Goal: Task Accomplishment & Management: Complete application form

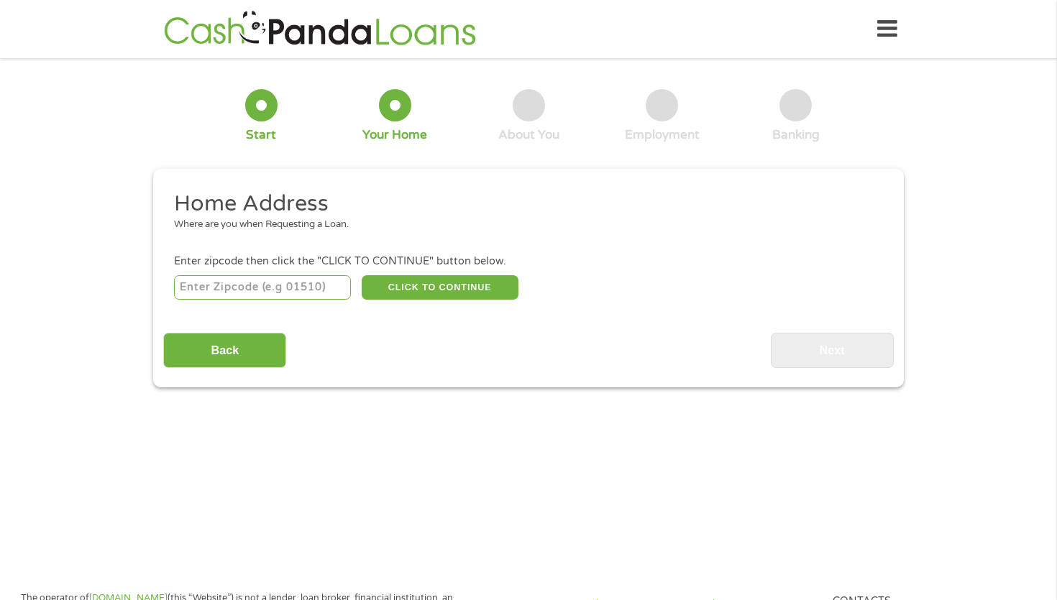
click at [244, 291] on input "number" at bounding box center [263, 287] width 178 height 24
type input "93552"
select select "[US_STATE]"
click at [382, 291] on button "CLICK TO CONTINUE" at bounding box center [440, 287] width 157 height 24
type input "93552"
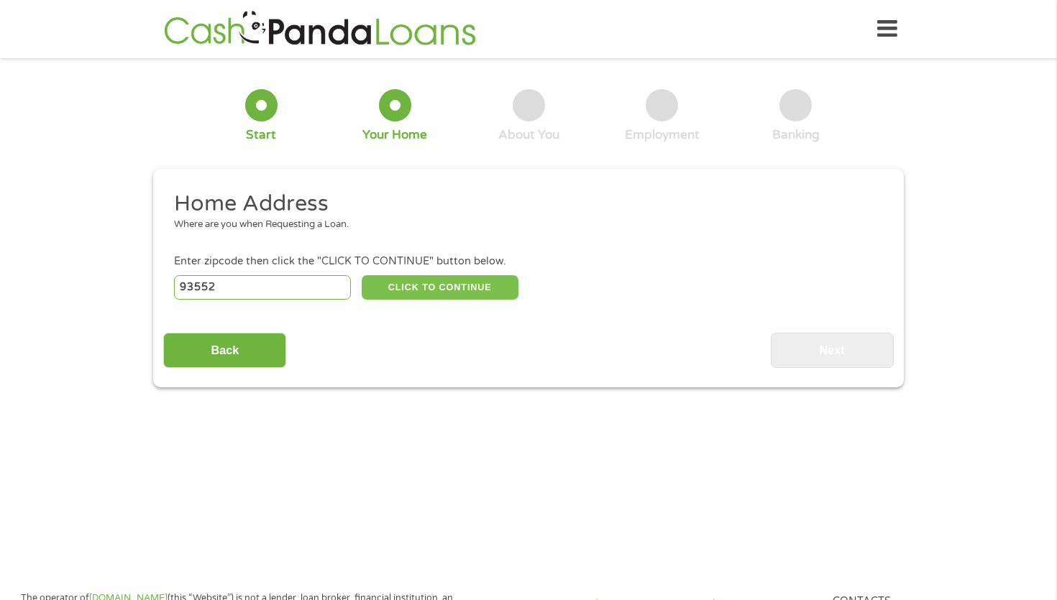
type input "Palmdale"
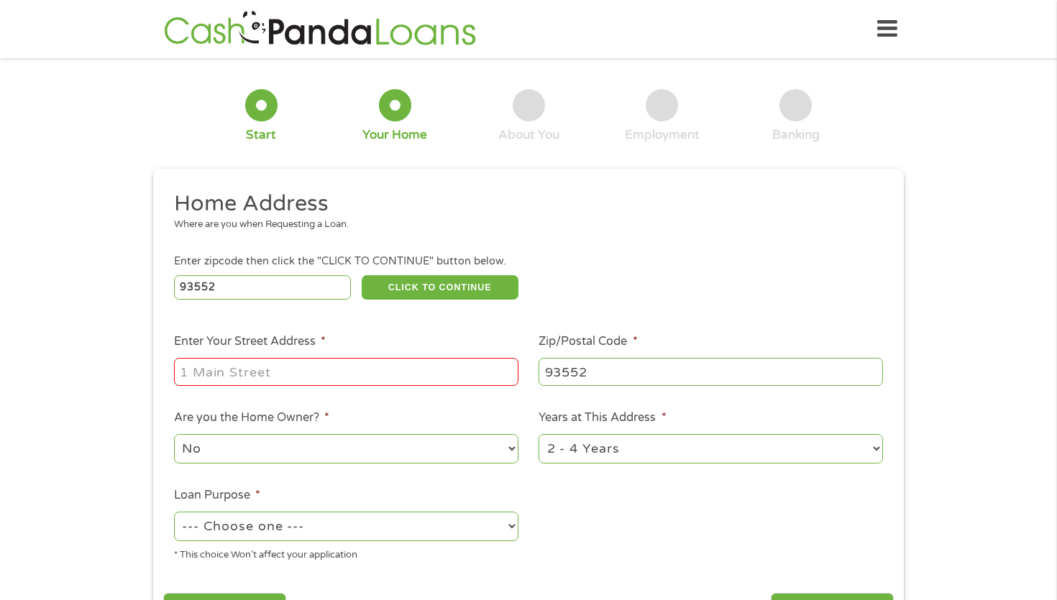
click at [325, 367] on input "Enter Your Street Address *" at bounding box center [346, 371] width 344 height 27
type input "[STREET_ADDRESS]"
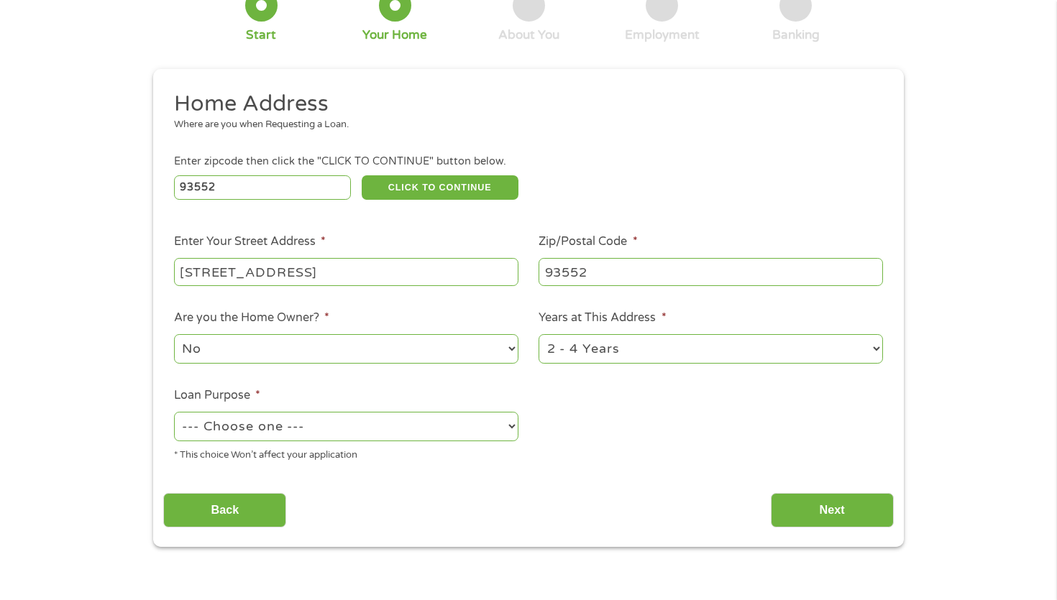
scroll to position [104, 0]
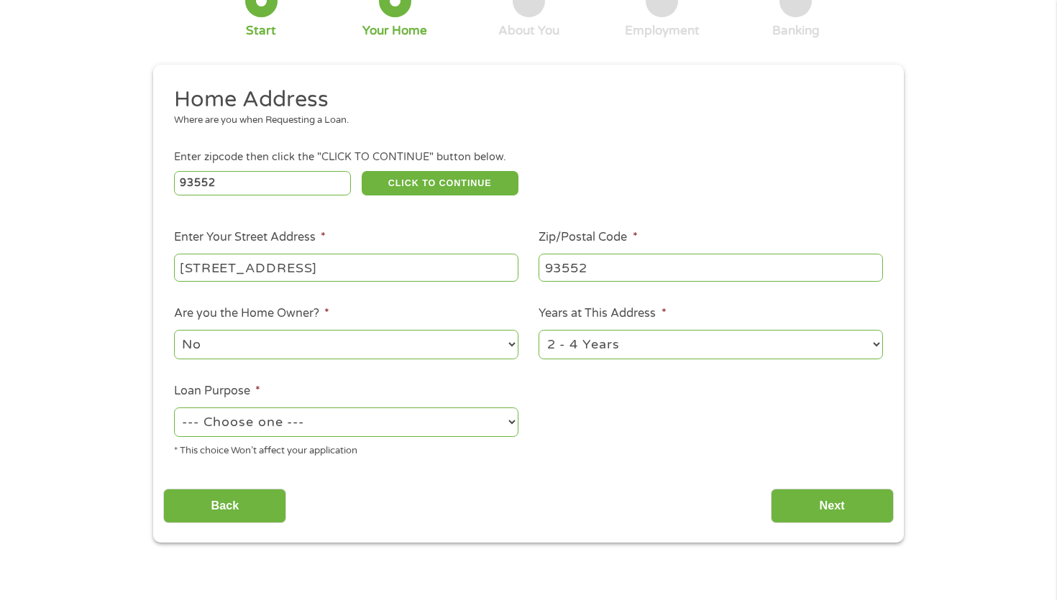
click at [461, 429] on select "--- Choose one --- Pay Bills Debt Consolidation Home Improvement Major Purchase…" at bounding box center [346, 422] width 344 height 29
select select "homeimprovement"
click at [174, 408] on select "--- Choose one --- Pay Bills Debt Consolidation Home Improvement Major Purchase…" at bounding box center [346, 422] width 344 height 29
click at [776, 502] on input "Next" at bounding box center [832, 506] width 123 height 35
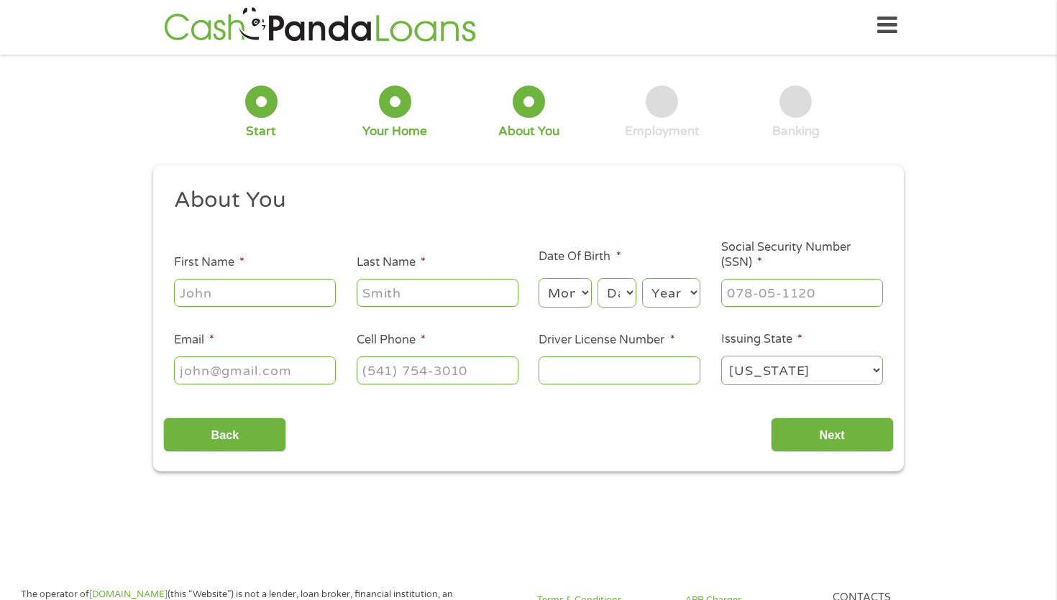
scroll to position [0, 0]
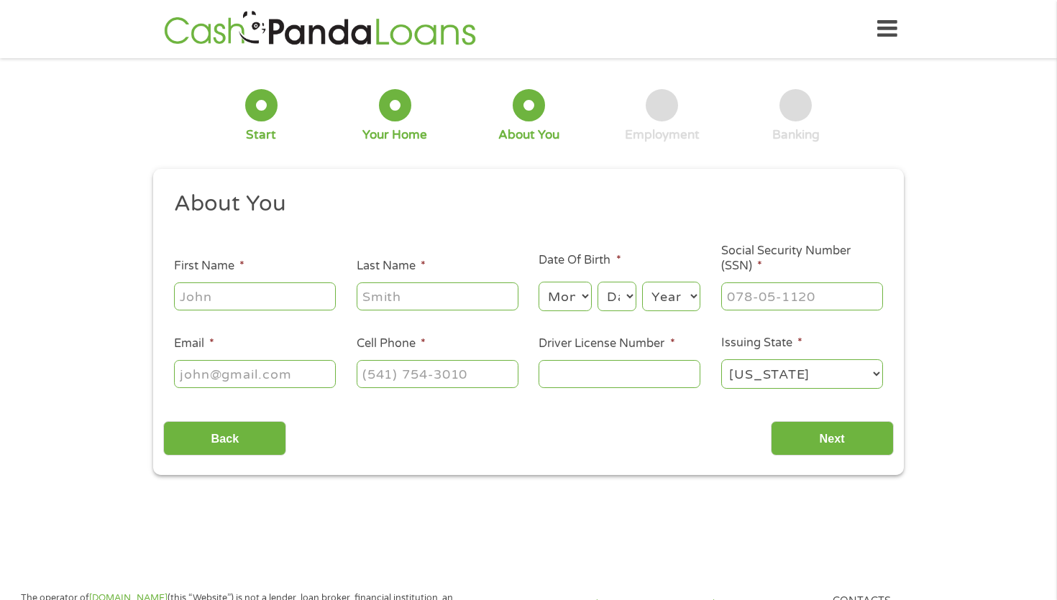
click at [321, 298] on input "First Name *" at bounding box center [255, 295] width 162 height 27
type input "[PERSON_NAME]"
type input "[EMAIL_ADDRESS][DOMAIN_NAME]"
type input "[PHONE_NUMBER]"
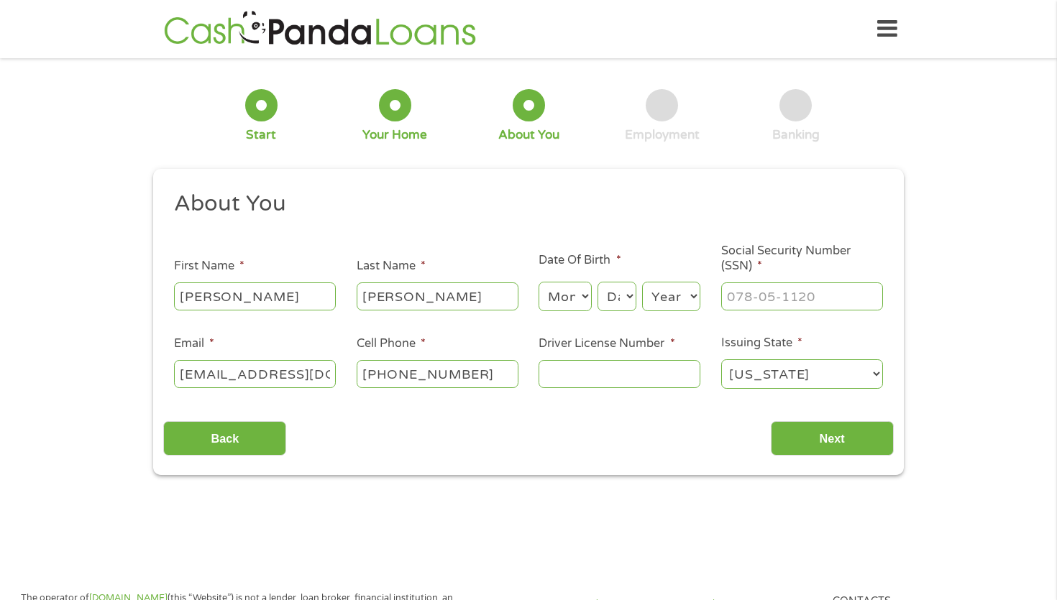
click at [577, 297] on select "Month 1 2 3 4 5 6 7 8 9 10 11 12" at bounding box center [564, 296] width 52 height 29
select select "9"
click at [538, 282] on select "Month 1 2 3 4 5 6 7 8 9 10 11 12" at bounding box center [564, 296] width 52 height 29
click at [608, 306] on select "Day 1 2 3 4 5 6 7 8 9 10 11 12 13 14 15 16 17 18 19 20 21 22 23 24 25 26 27 28 …" at bounding box center [616, 296] width 39 height 29
select select "18"
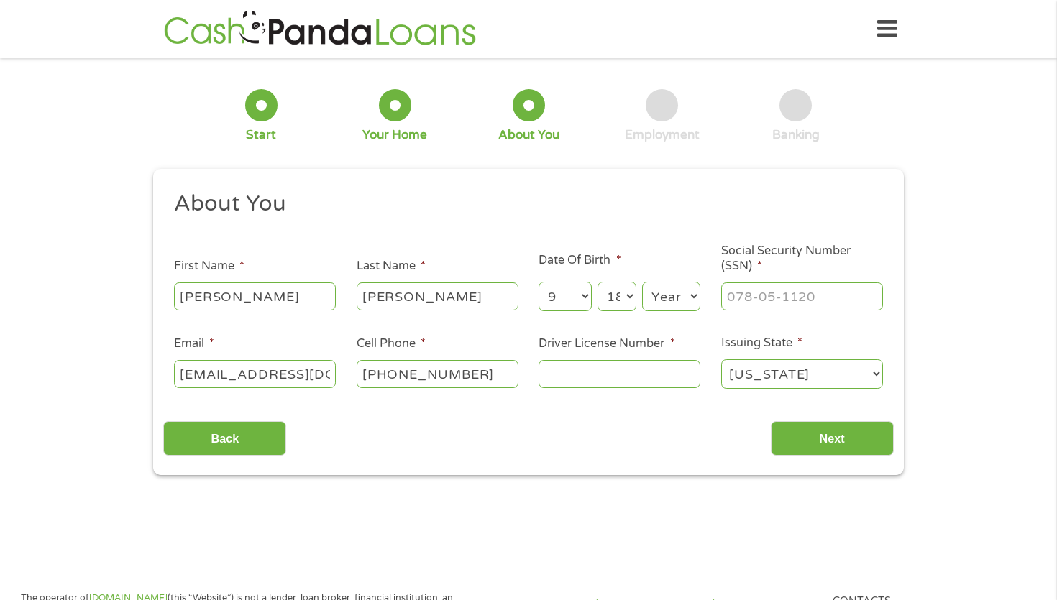
click at [597, 282] on select "Day 1 2 3 4 5 6 7 8 9 10 11 12 13 14 15 16 17 18 19 20 21 22 23 24 25 26 27 28 …" at bounding box center [616, 296] width 39 height 29
click at [674, 301] on select "Year [DATE] 2006 2005 2004 2003 2002 2001 2000 1999 1998 1997 1996 1995 1994 19…" at bounding box center [671, 296] width 58 height 29
select select "1983"
click at [642, 282] on select "Year [DATE] 2006 2005 2004 2003 2002 2001 2000 1999 1998 1997 1996 1995 1994 19…" at bounding box center [671, 296] width 58 height 29
click at [763, 294] on input "___-__-____" at bounding box center [802, 295] width 162 height 27
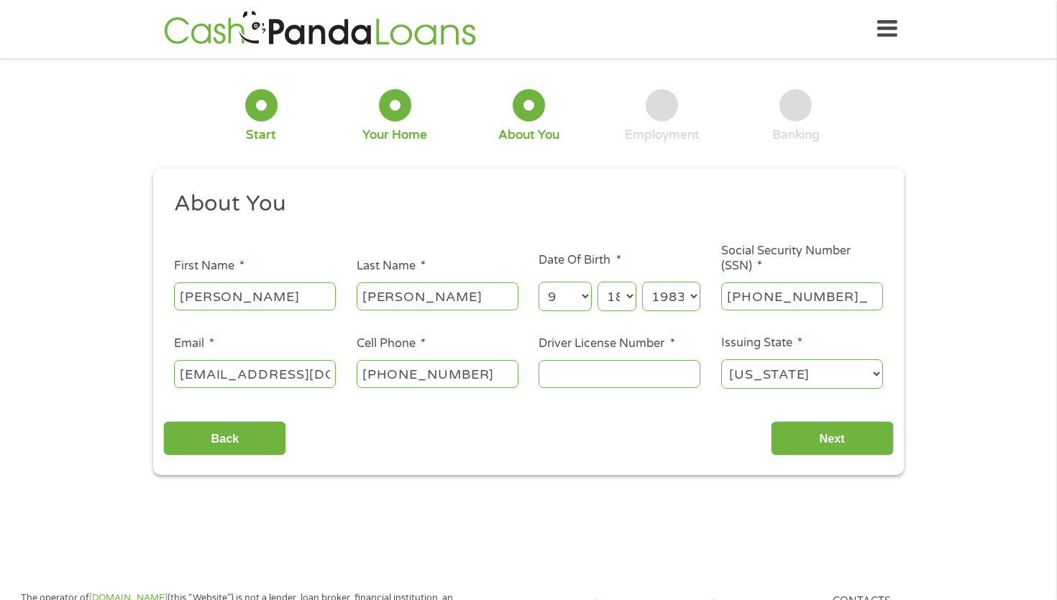
type input "562-81-5922"
click at [564, 370] on input "Driver License Number *" at bounding box center [619, 373] width 162 height 27
type input "1092360"
click at [476, 374] on input "[PHONE_NUMBER]" at bounding box center [438, 373] width 162 height 27
type input "[PHONE_NUMBER]"
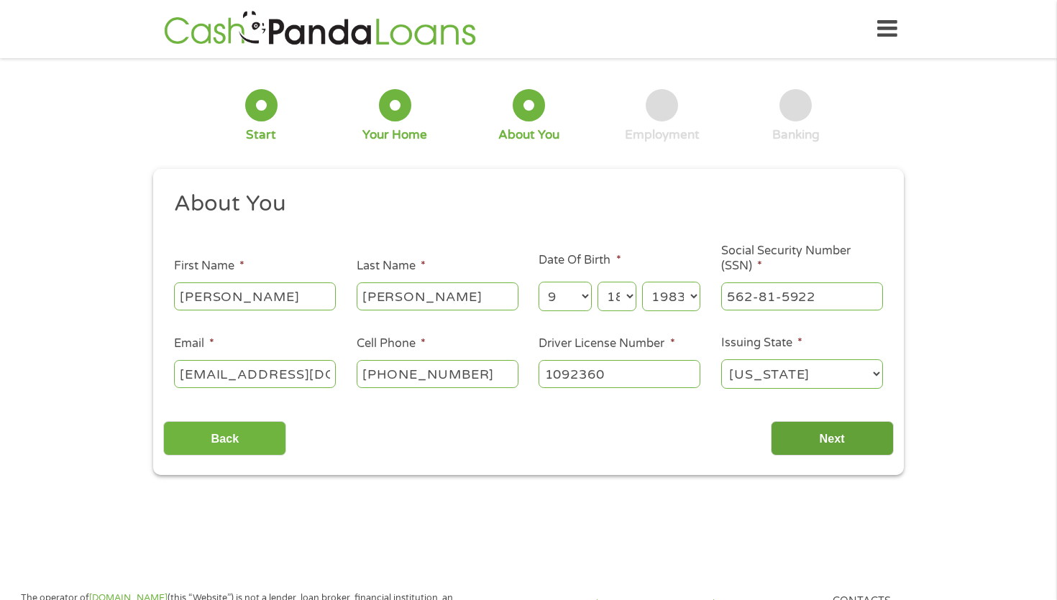
click at [792, 441] on input "Next" at bounding box center [832, 438] width 123 height 35
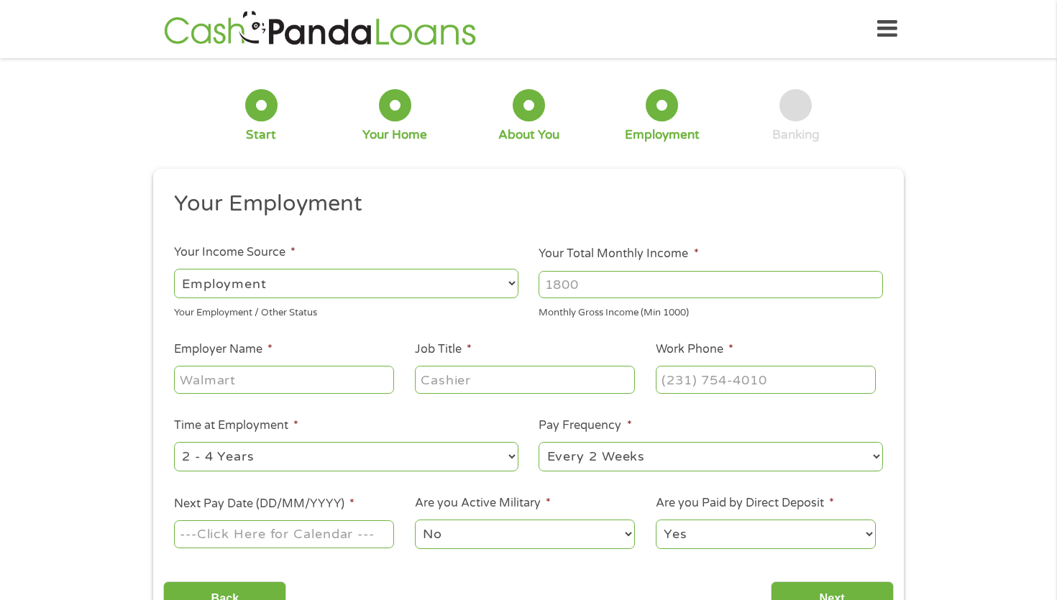
scroll to position [6, 6]
click at [574, 287] on input "Your Total Monthly Income *" at bounding box center [710, 284] width 344 height 27
type input "6000"
click at [323, 383] on input "Employer Name *" at bounding box center [284, 379] width 220 height 27
type input "[PERSON_NAME]"
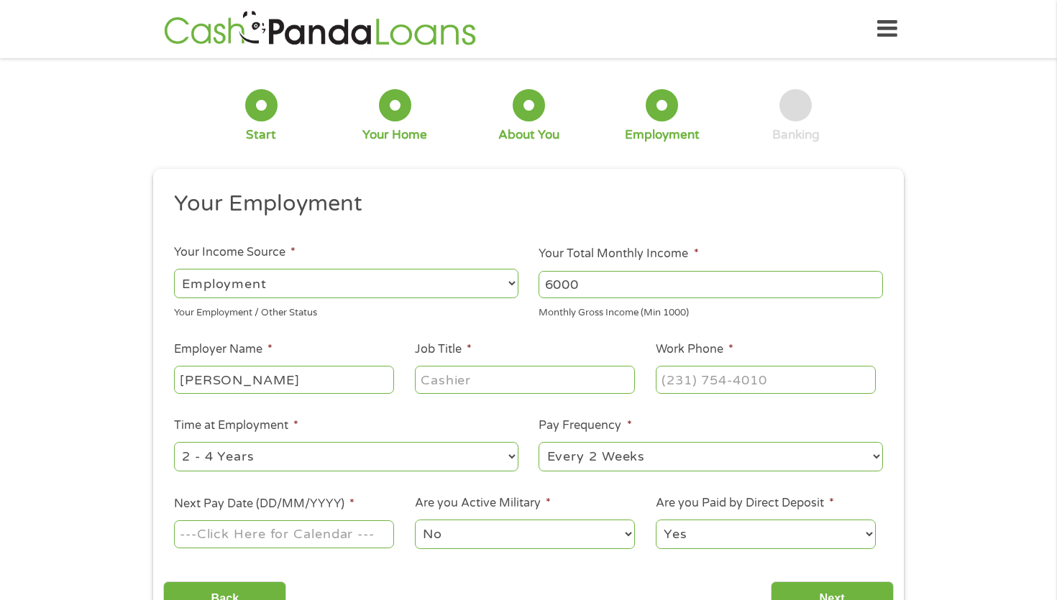
click at [466, 384] on input "Job Title *" at bounding box center [525, 379] width 220 height 27
type input "Agent"
click at [697, 384] on input "(___) ___-____" at bounding box center [766, 379] width 220 height 27
type input "[PHONE_NUMBER]"
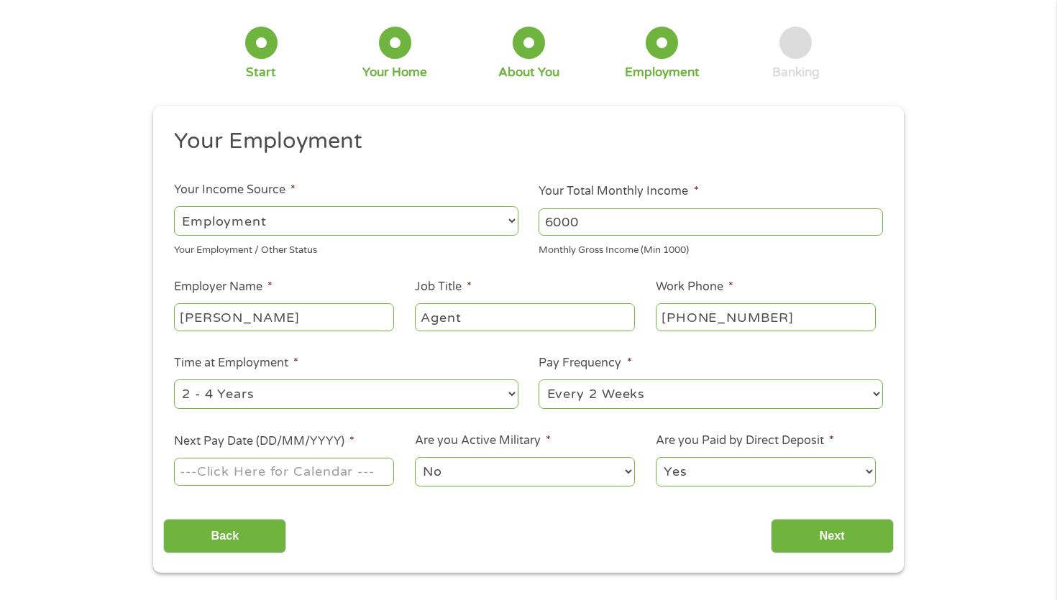
scroll to position [101, 0]
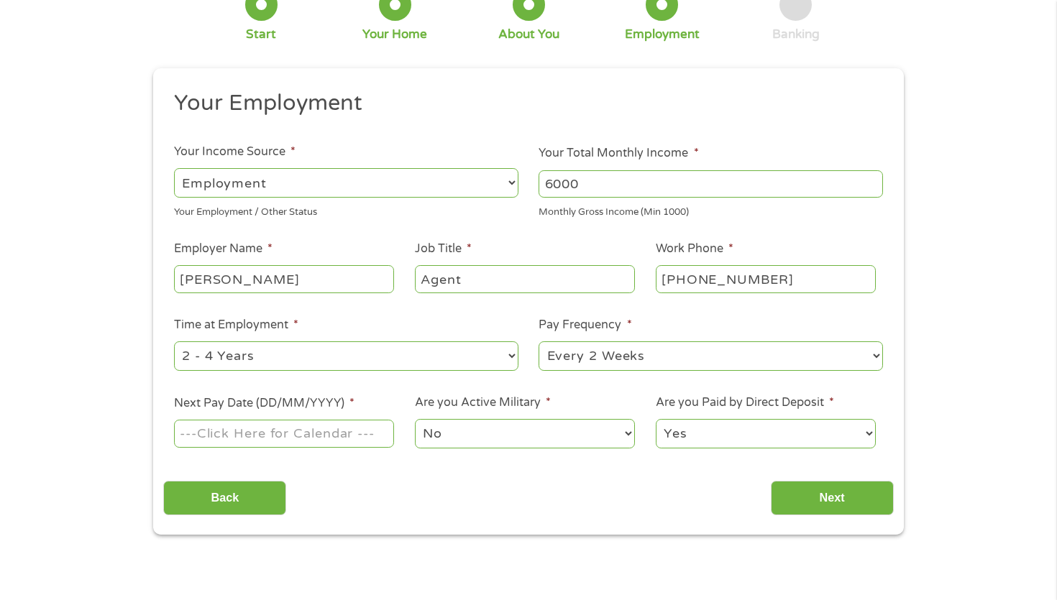
click at [311, 438] on input "Next Pay Date (DD/MM/YYYY) *" at bounding box center [284, 433] width 220 height 27
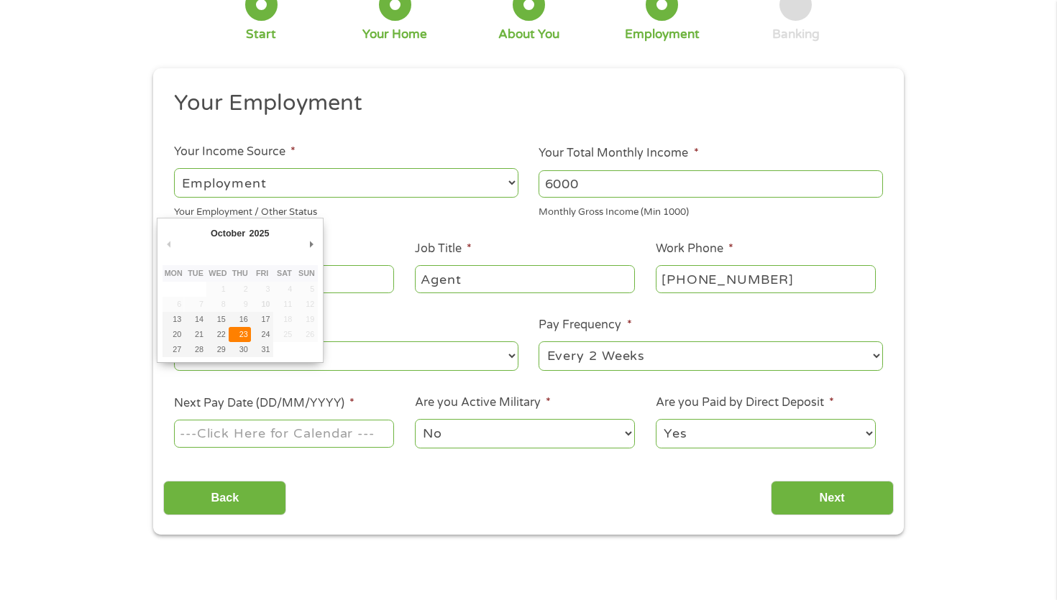
type input "[DATE]"
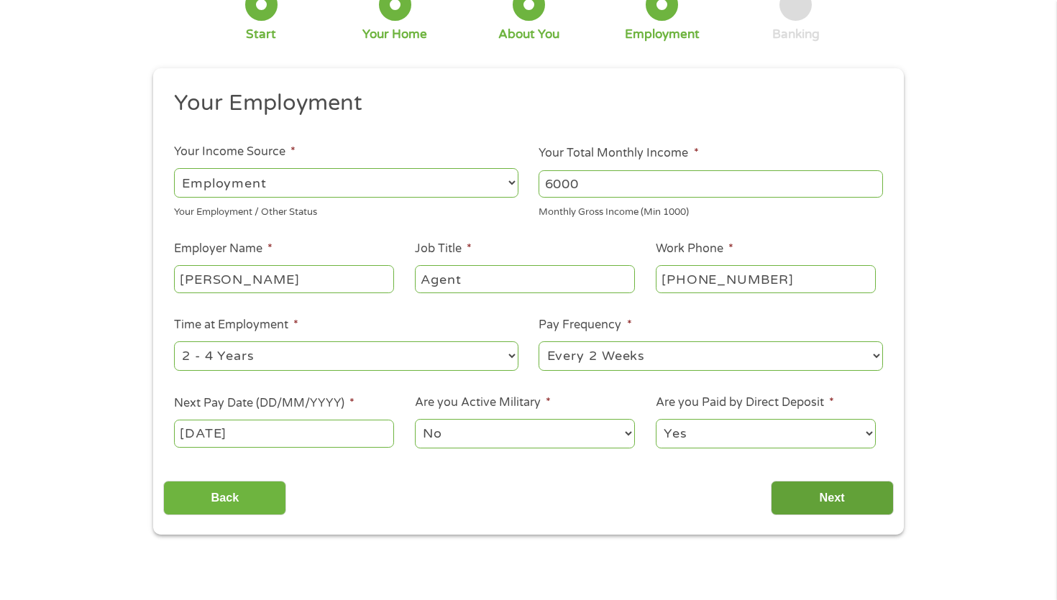
click at [814, 497] on input "Next" at bounding box center [832, 498] width 123 height 35
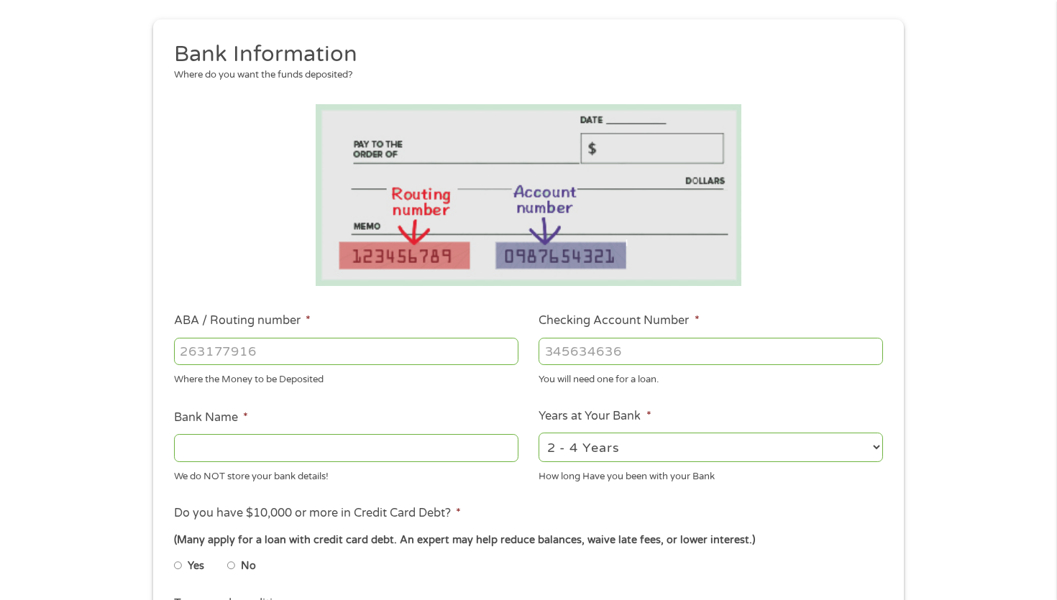
scroll to position [185, 0]
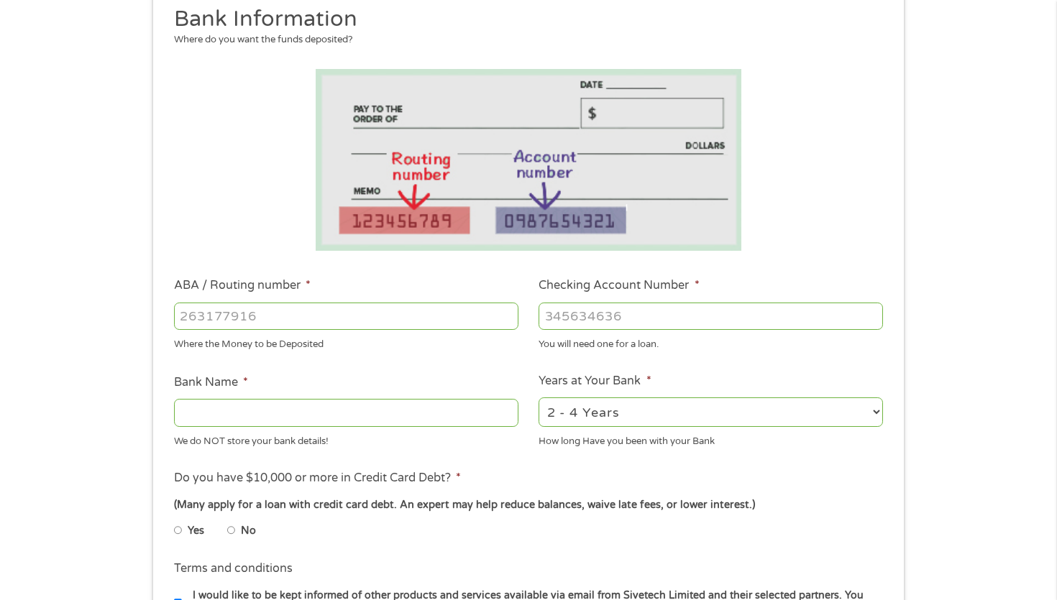
click at [481, 318] on input "ABA / Routing number *" at bounding box center [346, 316] width 344 height 27
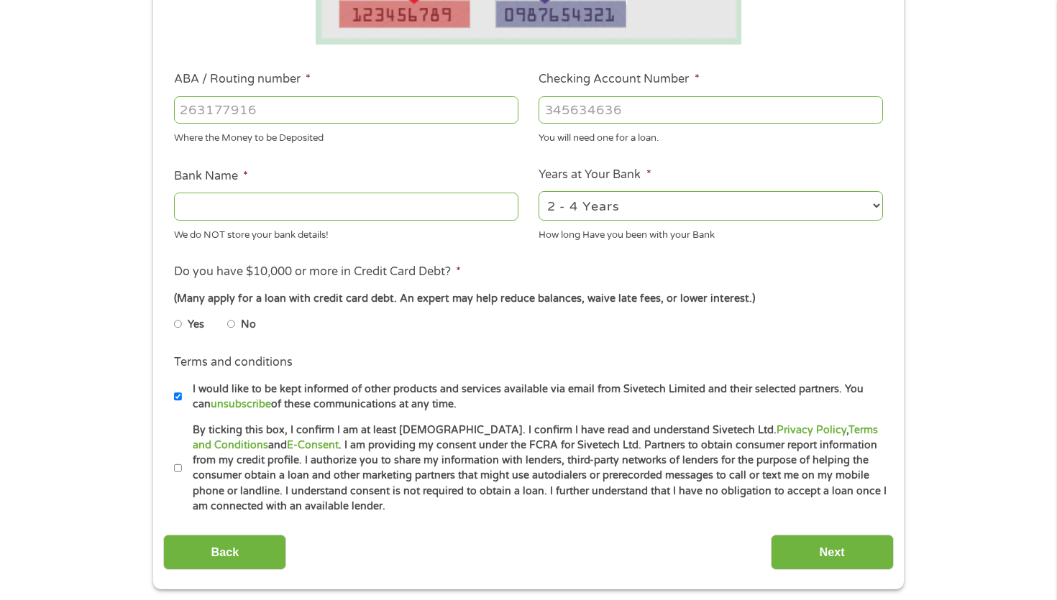
scroll to position [393, 0]
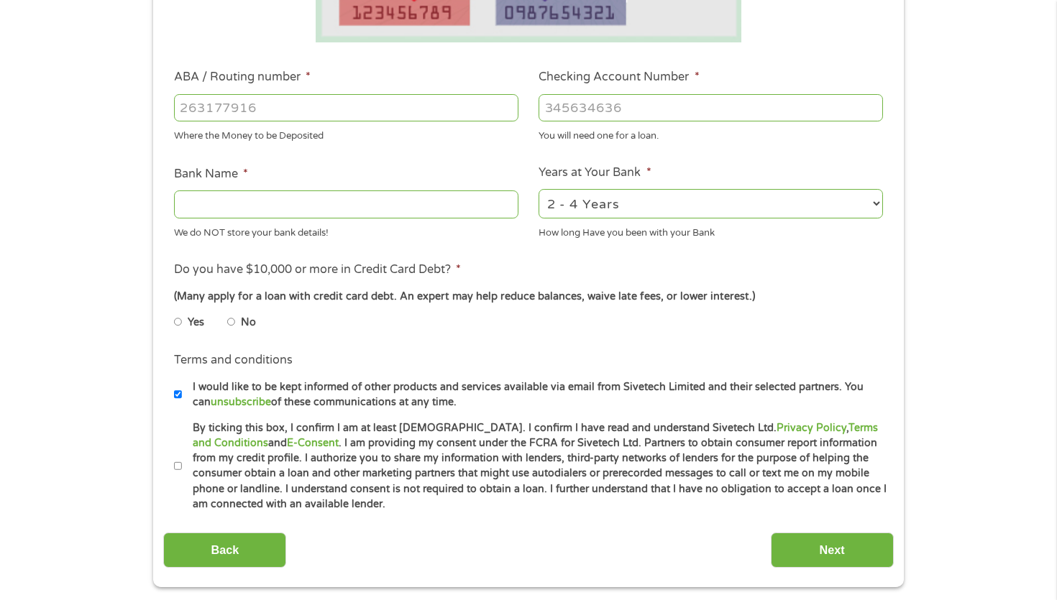
click at [228, 323] on input "No" at bounding box center [231, 322] width 9 height 23
radio input "true"
click at [177, 465] on input "By ticking this box, I confirm I am at least [DEMOGRAPHIC_DATA]. I confirm I ha…" at bounding box center [178, 466] width 9 height 23
checkbox input "true"
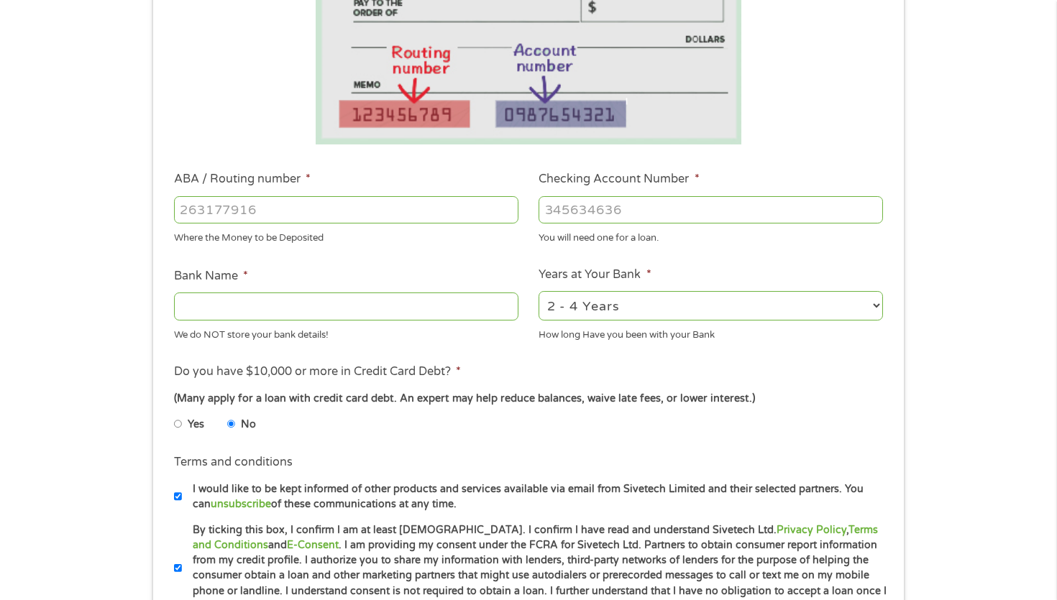
scroll to position [288, 0]
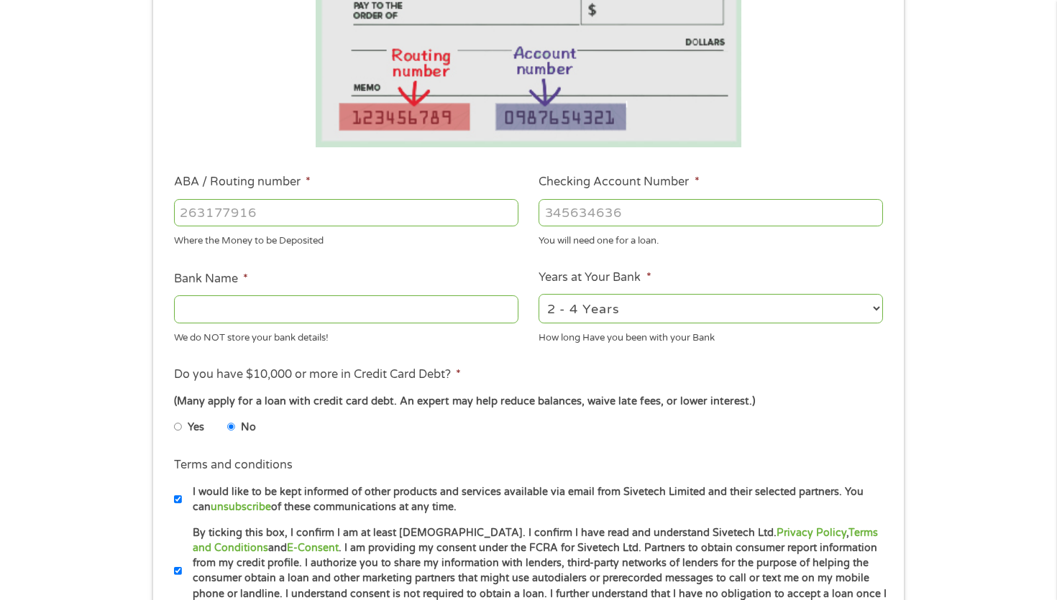
click at [484, 210] on input "ABA / Routing number *" at bounding box center [346, 212] width 344 height 27
type input "322271627"
type input "[PERSON_NAME] [PERSON_NAME] BANK NA"
type input "322271627"
click at [551, 217] on input "Checking Account Number *" at bounding box center [710, 212] width 344 height 27
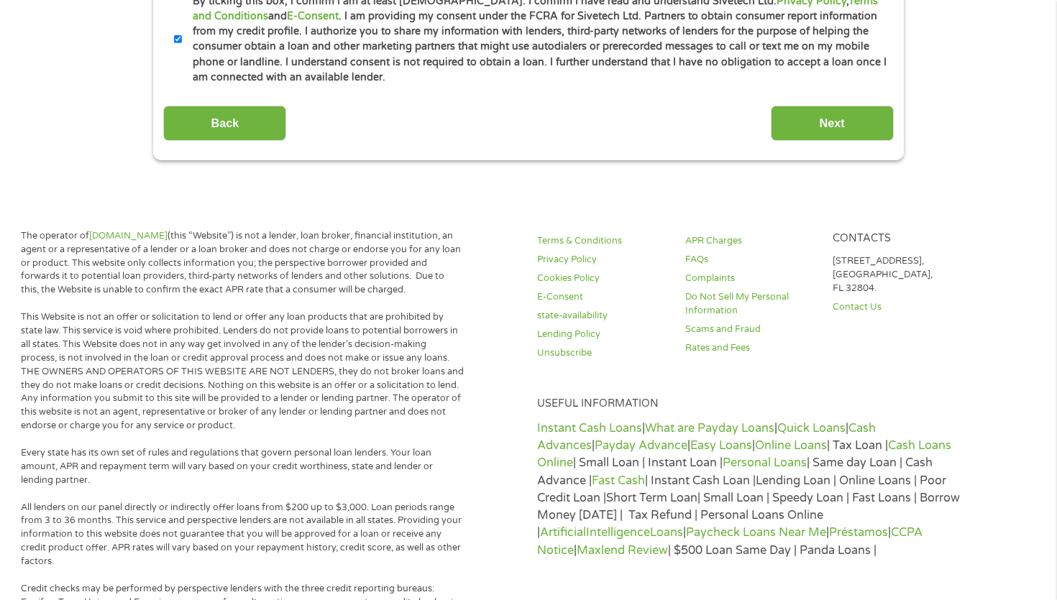
scroll to position [886, 0]
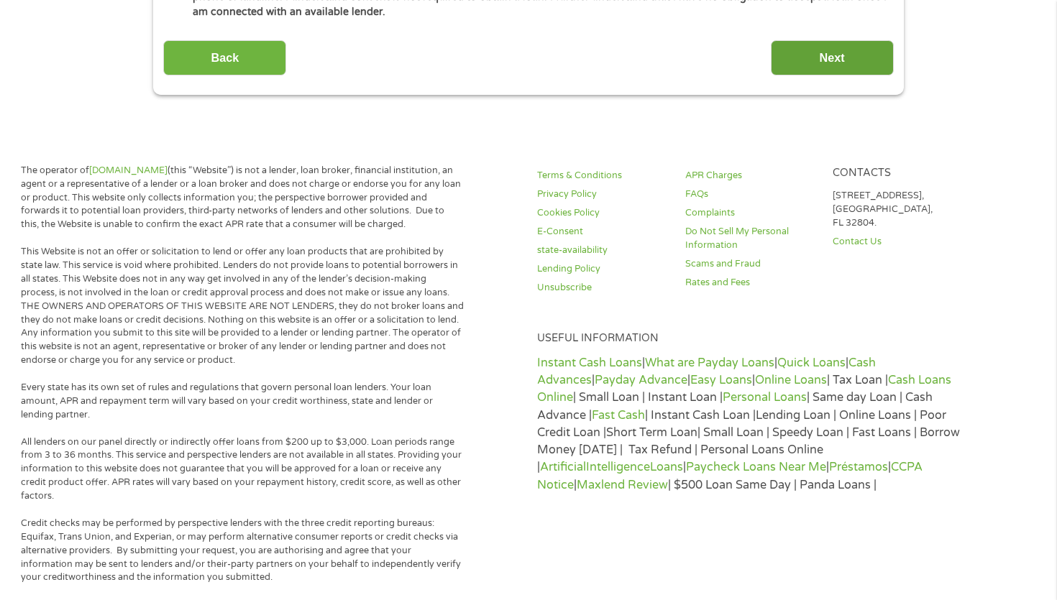
type input "2902627078"
click at [824, 58] on input "Next" at bounding box center [832, 57] width 123 height 35
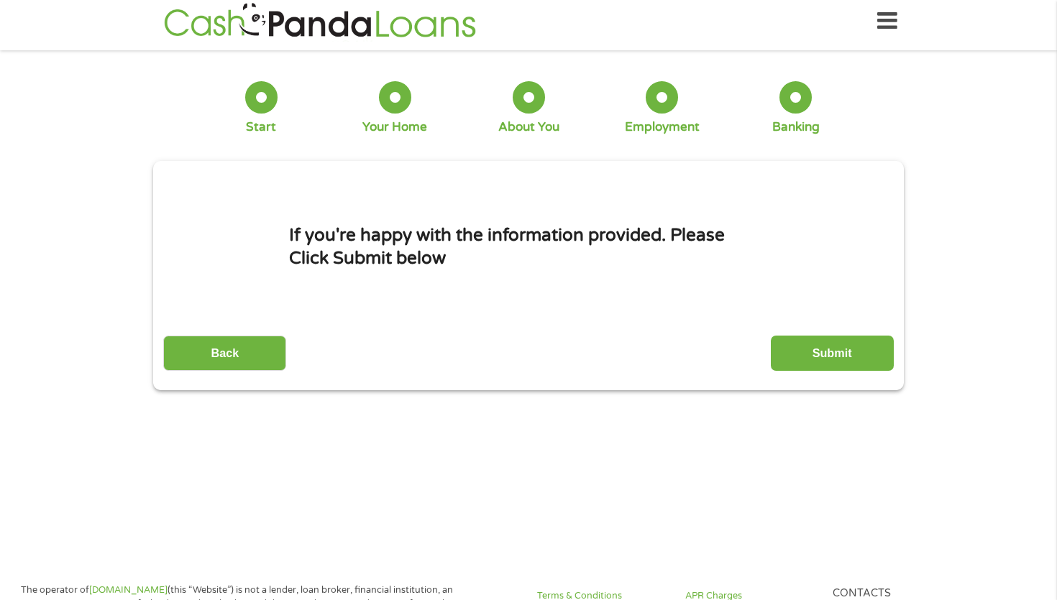
scroll to position [0, 0]
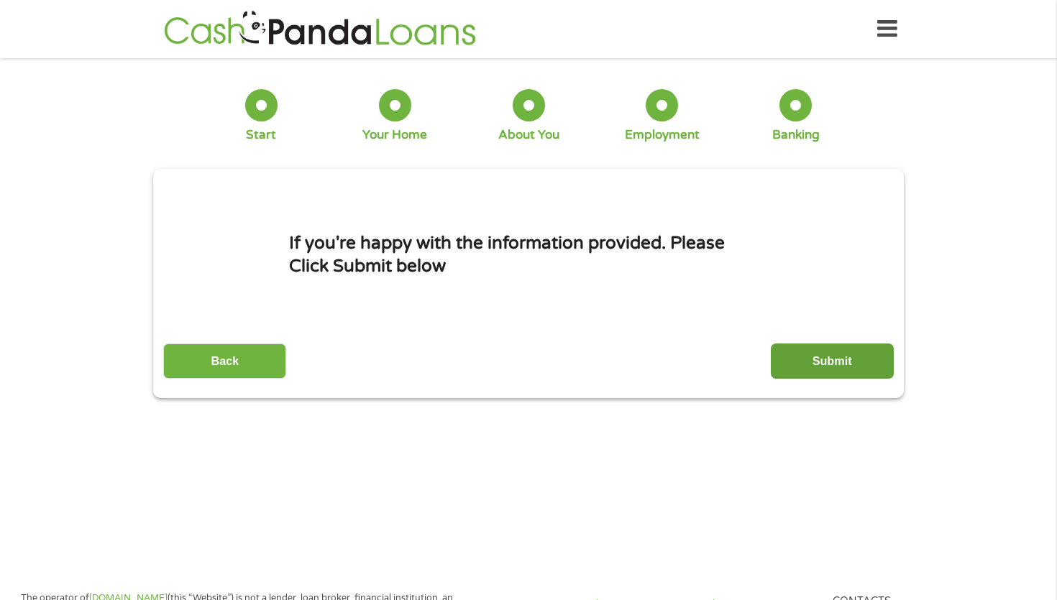
click at [849, 356] on input "Submit" at bounding box center [832, 361] width 123 height 35
